Goal: Transaction & Acquisition: Purchase product/service

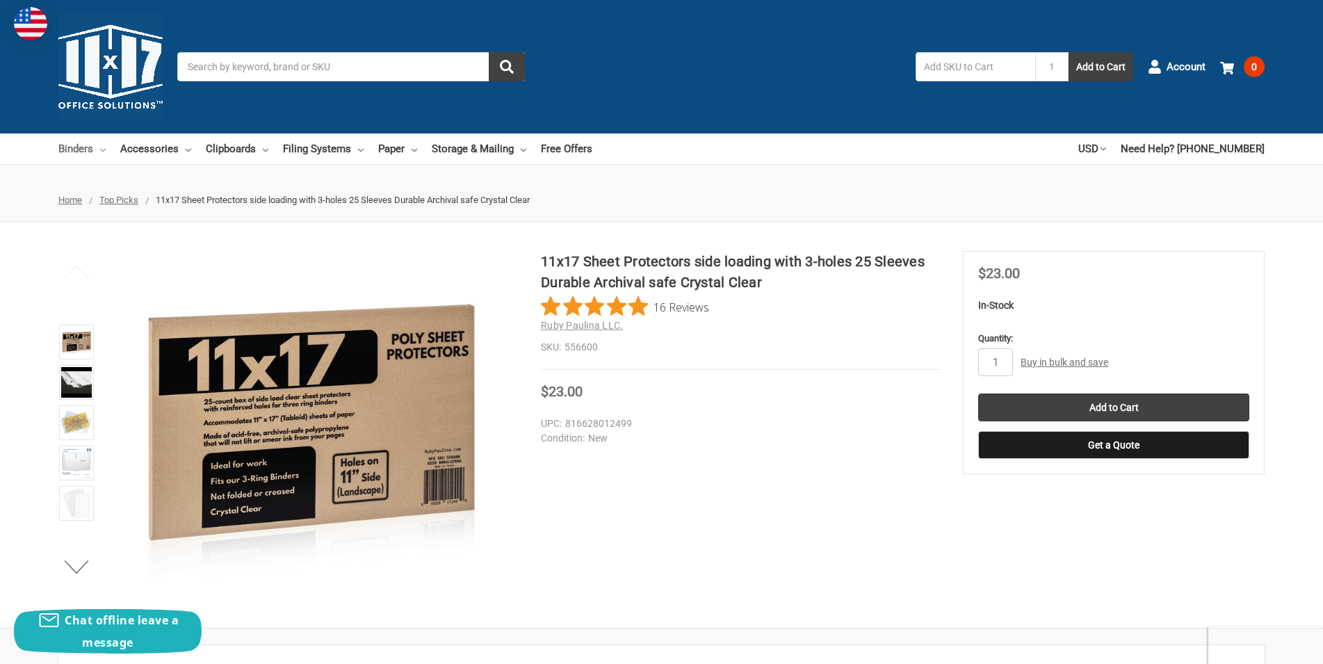
click at [101, 148] on link "Binders" at bounding box center [81, 148] width 47 height 31
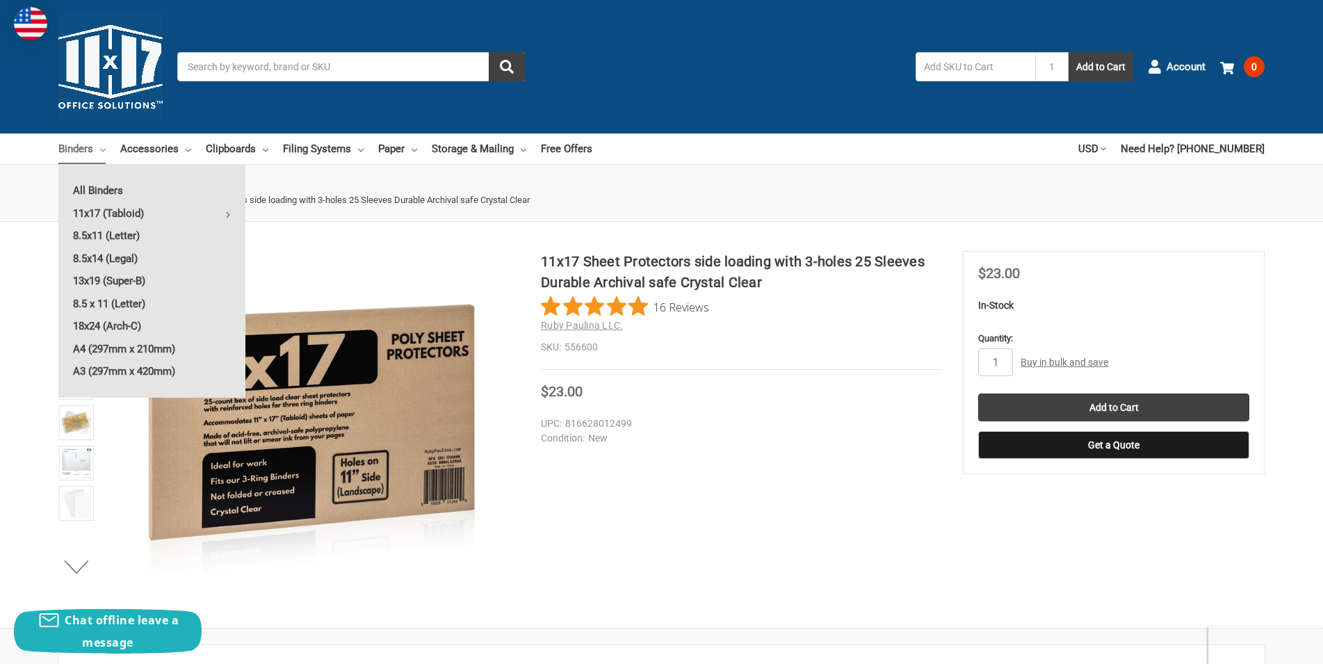
click at [708, 435] on dd "New" at bounding box center [737, 438] width 393 height 15
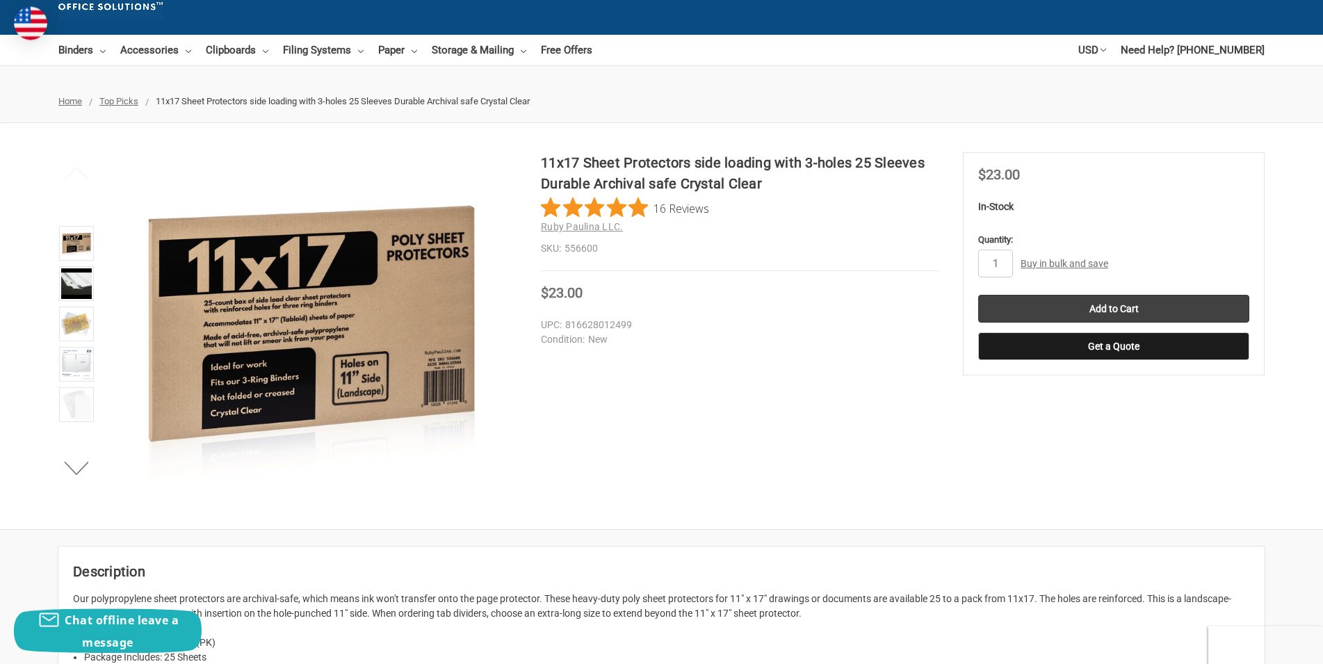
scroll to position [71, 0]
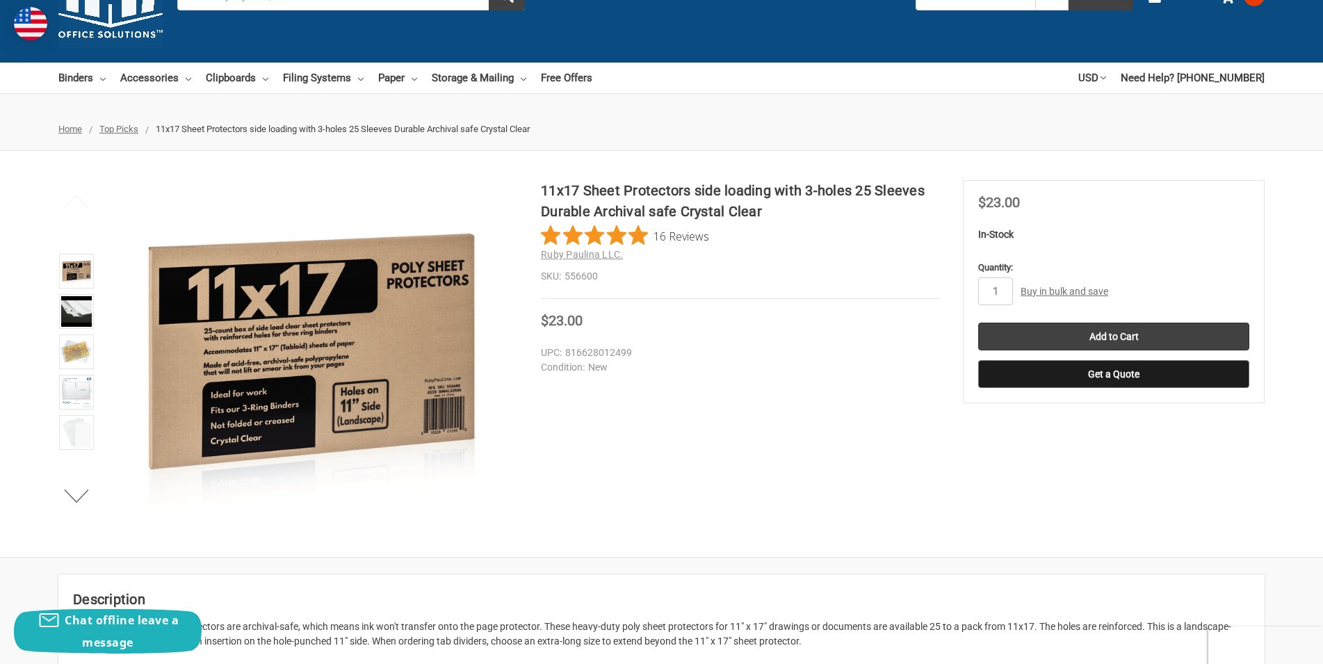
click at [1090, 378] on button "Get a Quote" at bounding box center [1113, 374] width 271 height 28
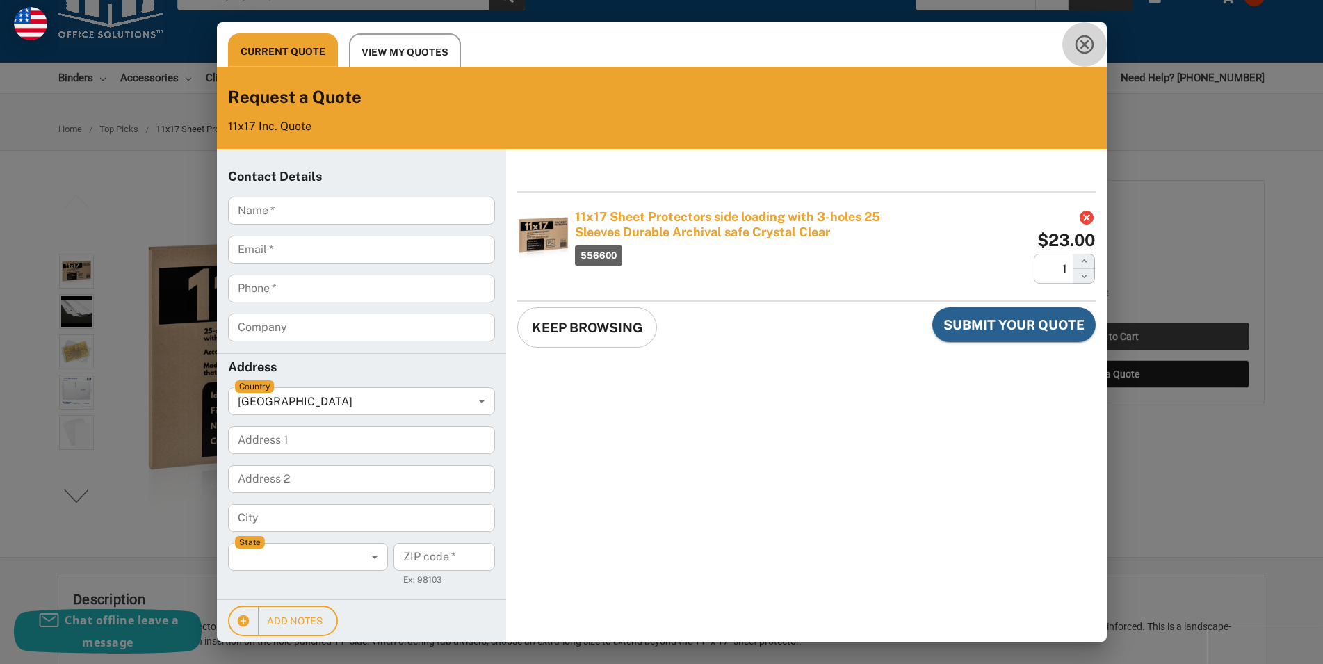
click at [1076, 45] on icon "Close this quote dialog" at bounding box center [1084, 44] width 22 height 22
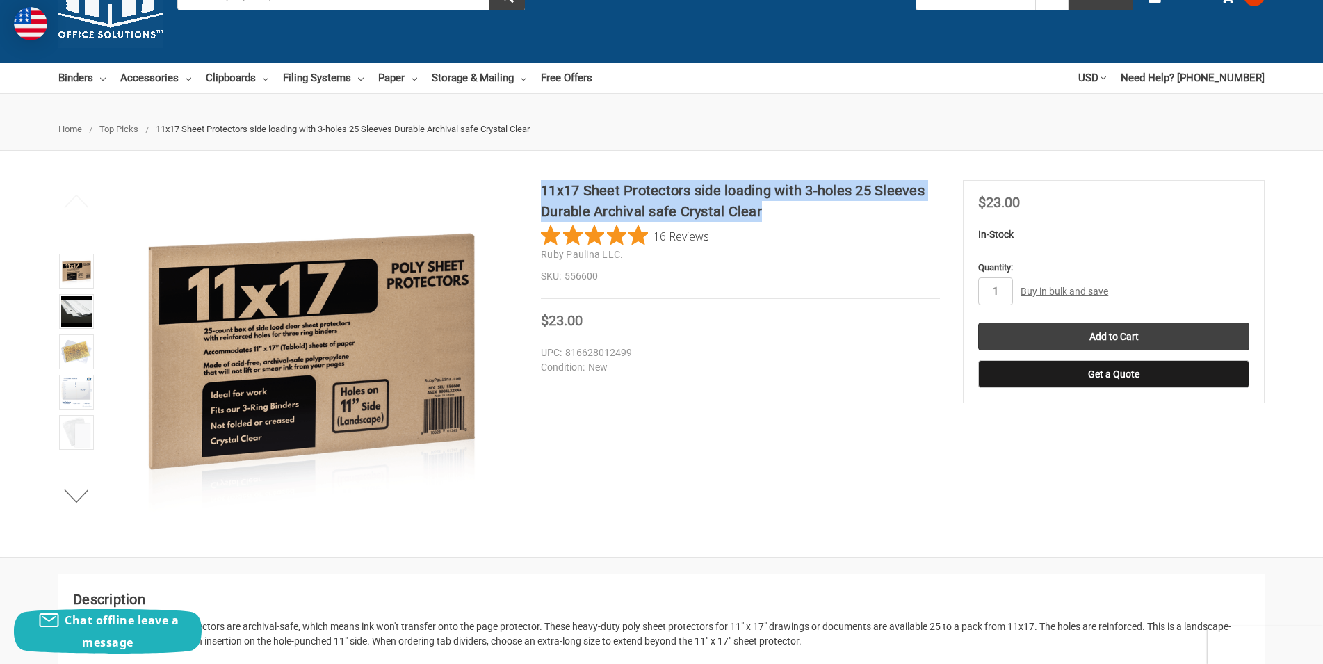
drag, startPoint x: 828, startPoint y: 215, endPoint x: 543, endPoint y: 188, distance: 286.2
click at [543, 188] on h1 "11x17 Sheet Protectors side loading with 3-holes 25 Sleeves Durable Archival sa…" at bounding box center [740, 201] width 399 height 42
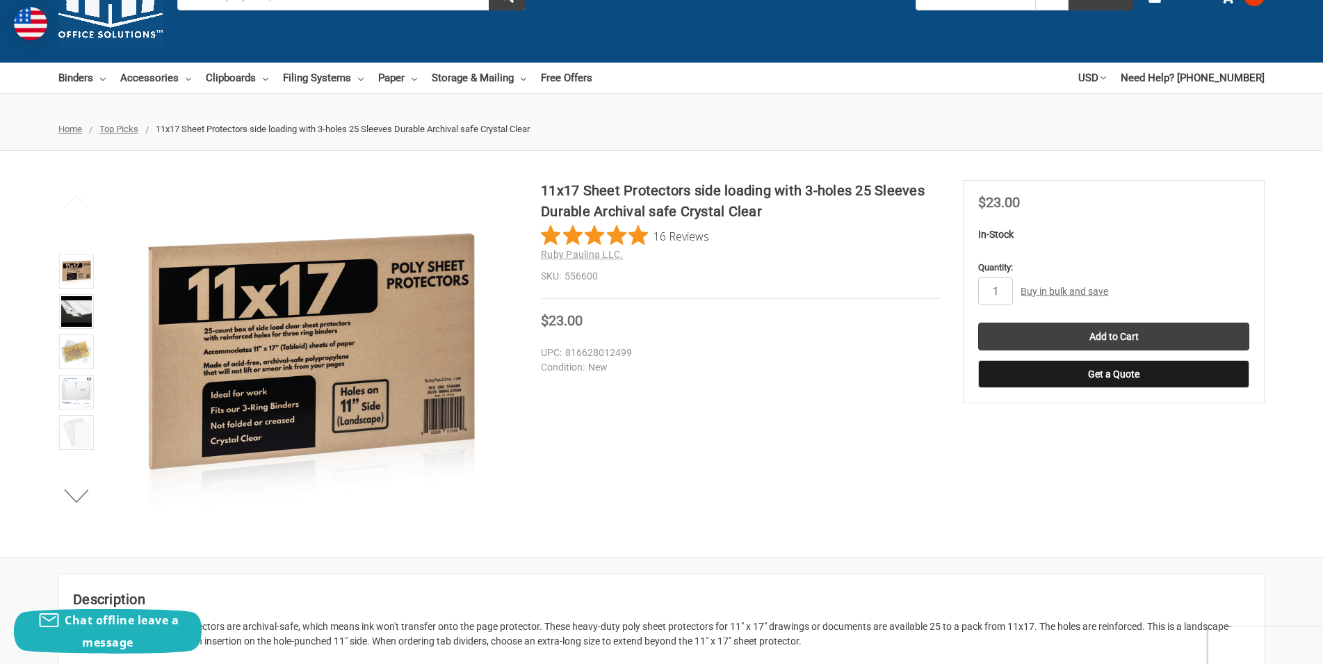
click at [543, 188] on h1 "11x17 Sheet Protectors side loading with 3-holes 25 Sleeves Durable Archival sa…" at bounding box center [740, 201] width 399 height 42
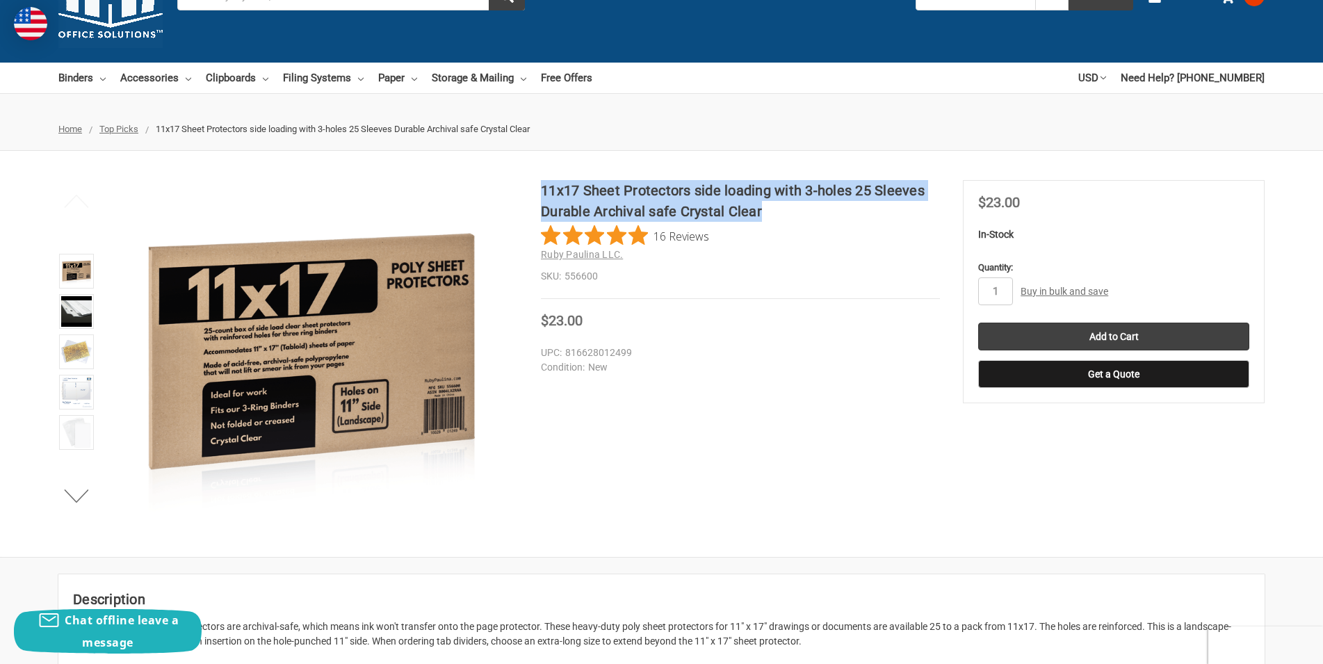
drag, startPoint x: 543, startPoint y: 188, endPoint x: 841, endPoint y: 220, distance: 299.9
click at [841, 220] on h1 "11x17 Sheet Protectors side loading with 3-holes 25 Sleeves Durable Archival sa…" at bounding box center [740, 201] width 399 height 42
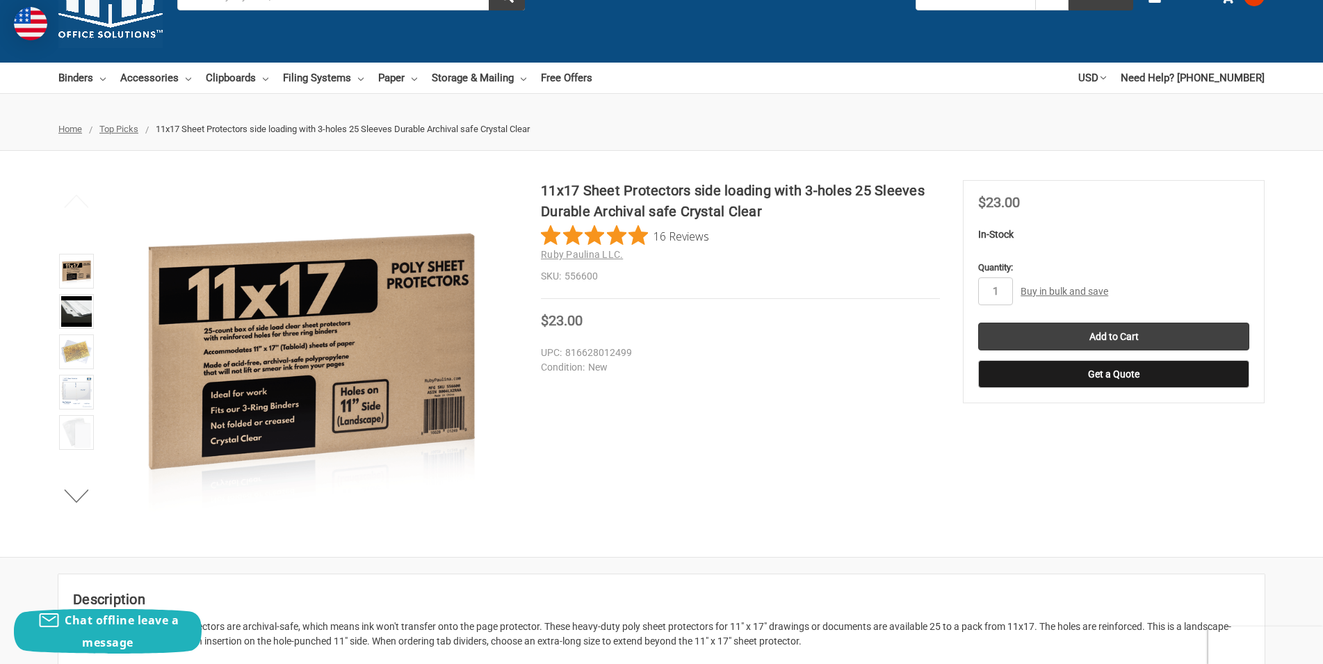
click at [841, 220] on h1 "11x17 Sheet Protectors side loading with 3-holes 25 Sleeves Durable Archival sa…" at bounding box center [740, 201] width 399 height 42
click at [102, 81] on link "Binders" at bounding box center [81, 78] width 47 height 31
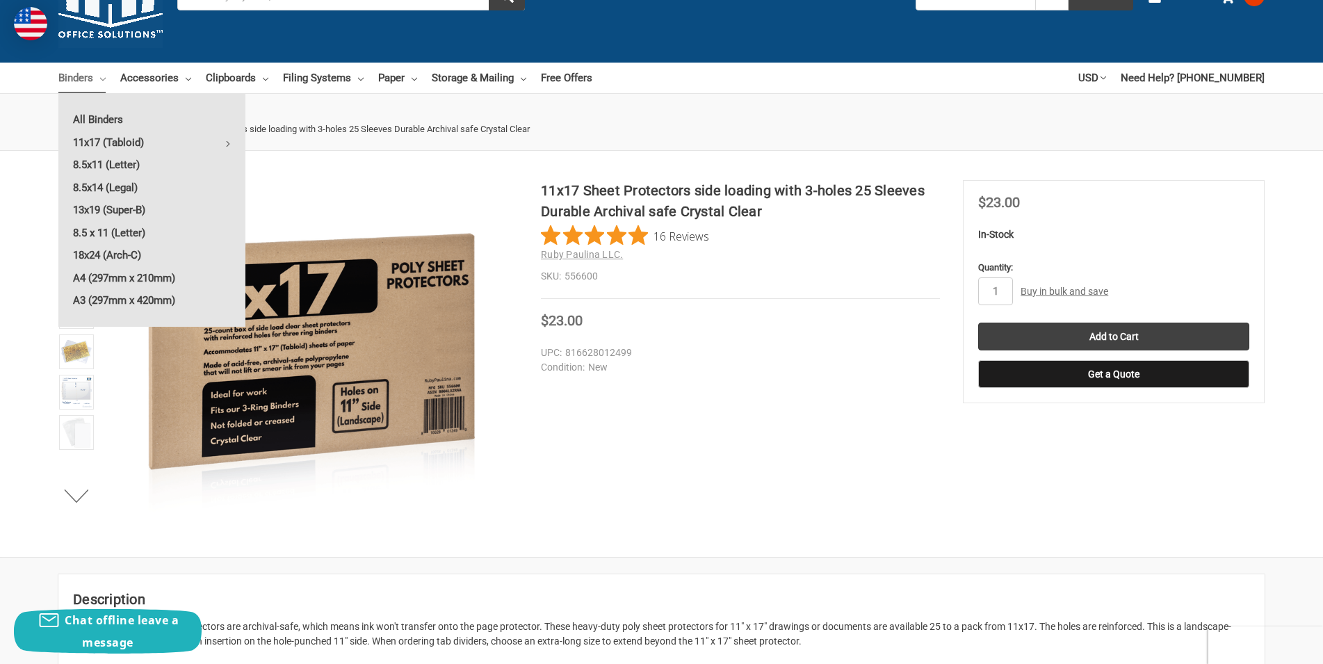
click at [307, 151] on div "11x17 Sheet Protectors side loading with 3-holes 25 Sleeves Durable Archival sa…" at bounding box center [661, 354] width 1323 height 406
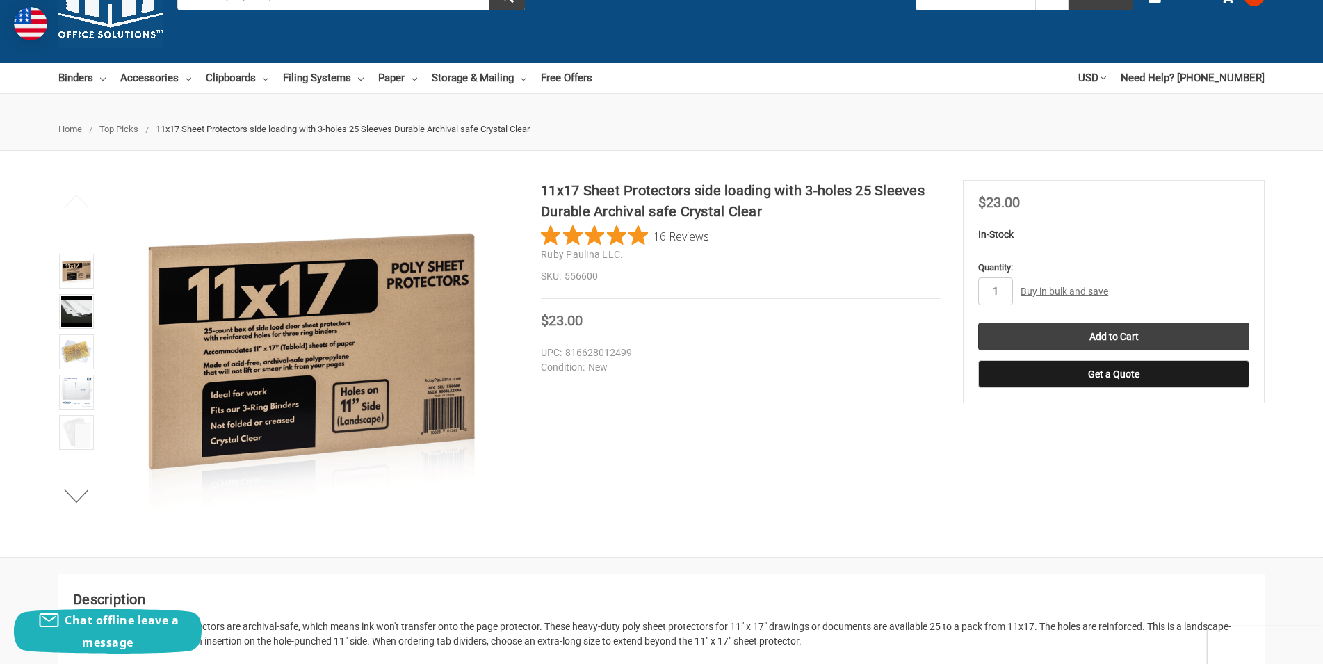
click at [645, 329] on div "Price Now $23.00" at bounding box center [740, 321] width 399 height 17
click at [940, 293] on section "11x17 Sheet Protectors side loading with 3-holes 25 Sleeves Durable Archival sa…" at bounding box center [752, 262] width 422 height 165
